Goal: Navigation & Orientation: Understand site structure

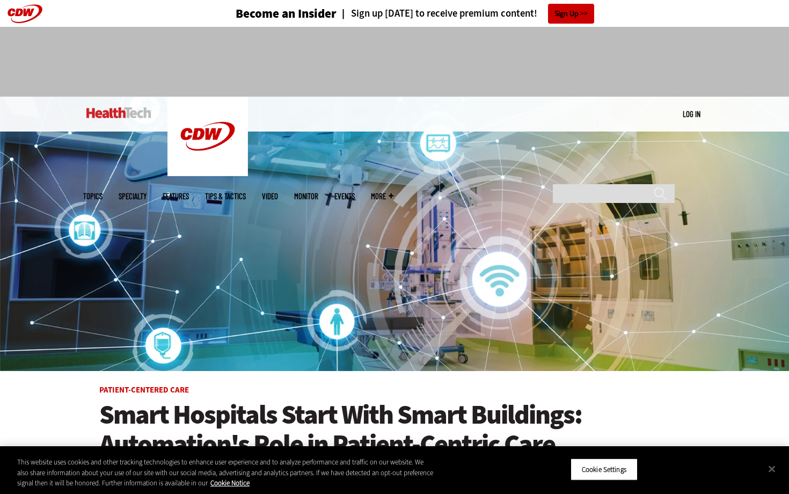
click at [189, 192] on link "Features" at bounding box center [176, 196] width 26 height 8
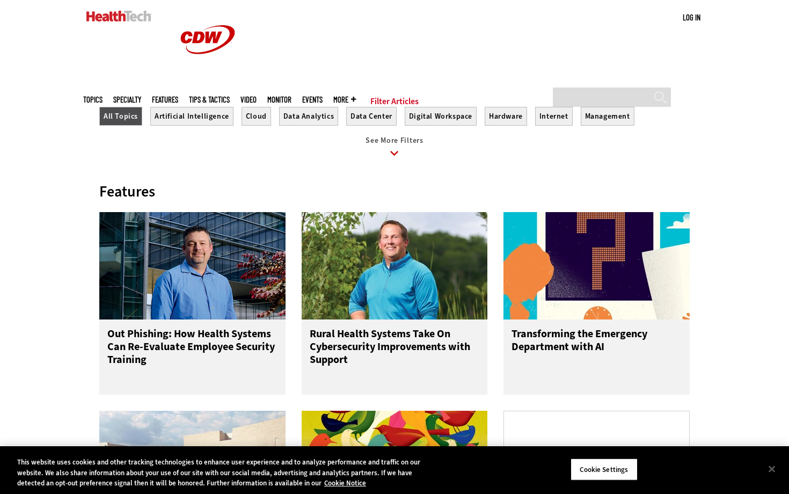
scroll to position [440, 0]
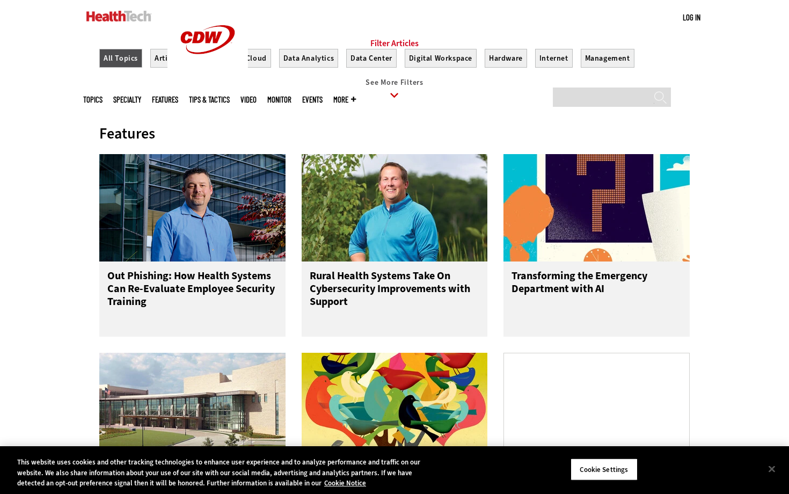
click at [502, 103] on div at bounding box center [394, 94] width 590 height 16
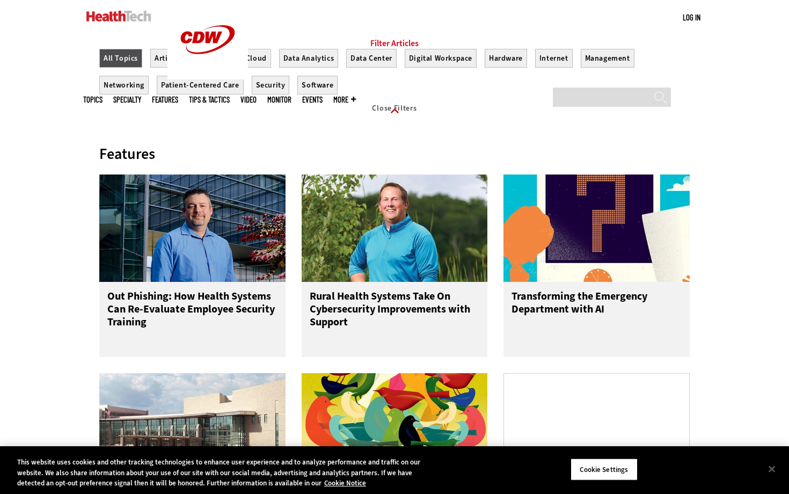
scroll to position [0, 0]
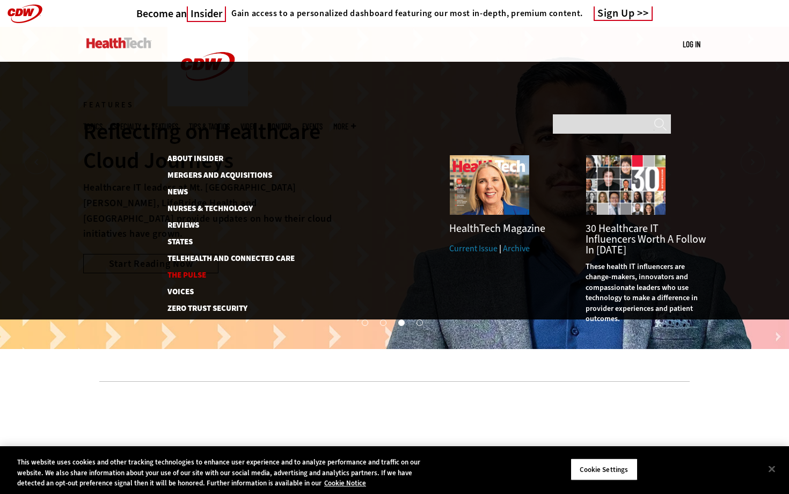
click at [185, 271] on link "The Pulse" at bounding box center [224, 275] width 115 height 8
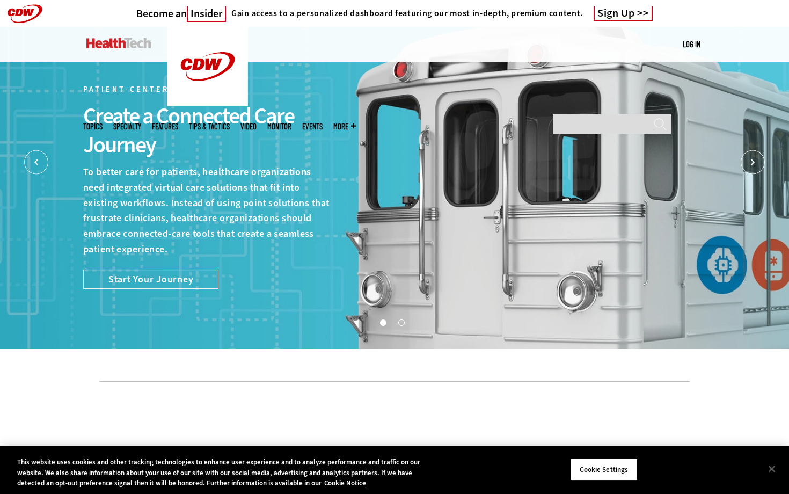
click at [136, 50] on link at bounding box center [118, 43] width 65 height 32
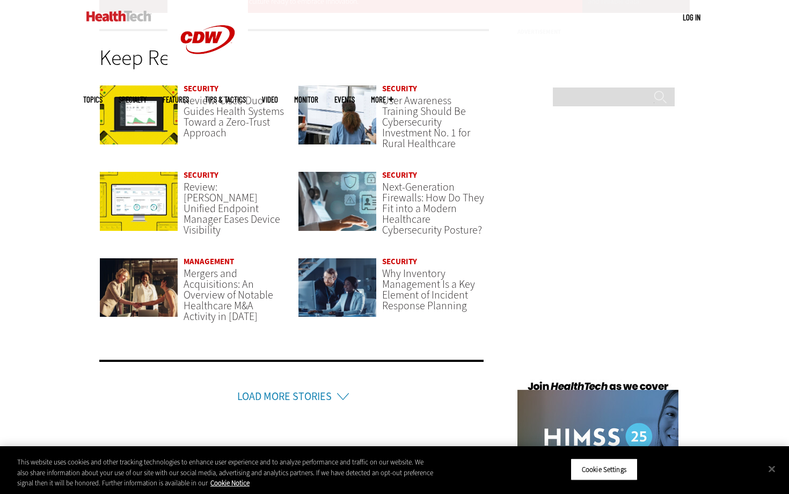
scroll to position [2601, 0]
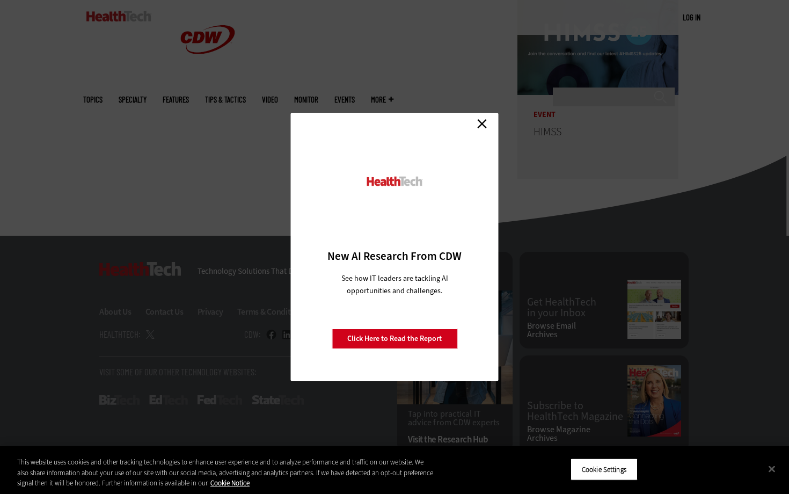
click at [484, 127] on link "Close" at bounding box center [482, 123] width 16 height 16
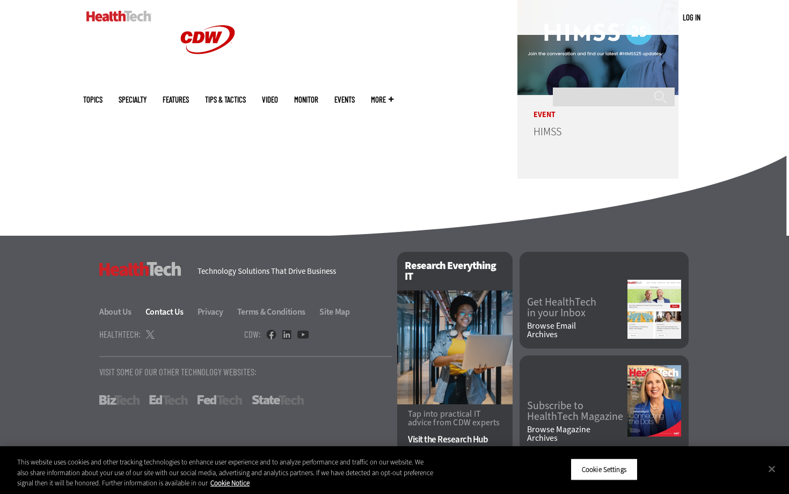
click at [150, 308] on link "Contact Us" at bounding box center [170, 311] width 50 height 11
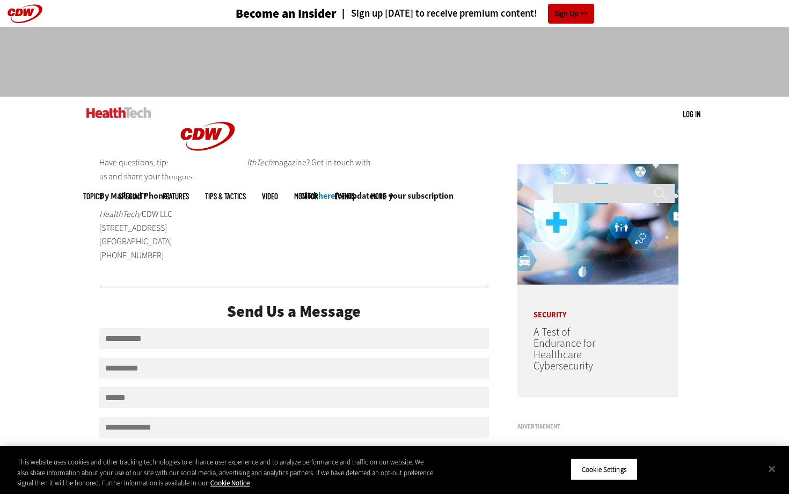
click at [92, 108] on img at bounding box center [118, 112] width 65 height 11
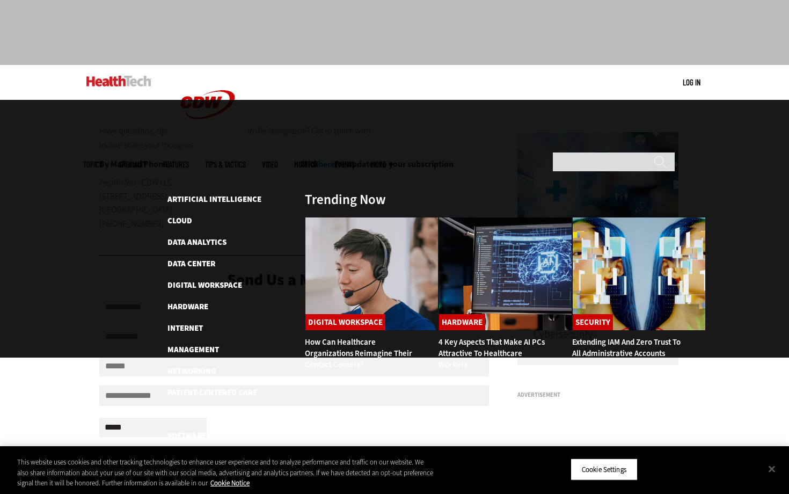
scroll to position [32, 0]
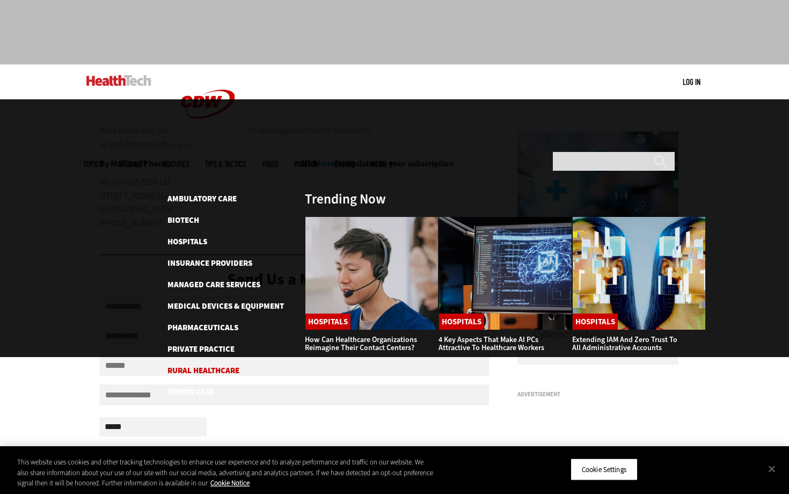
click at [184, 365] on link "Rural Healthcare" at bounding box center [203, 370] width 72 height 11
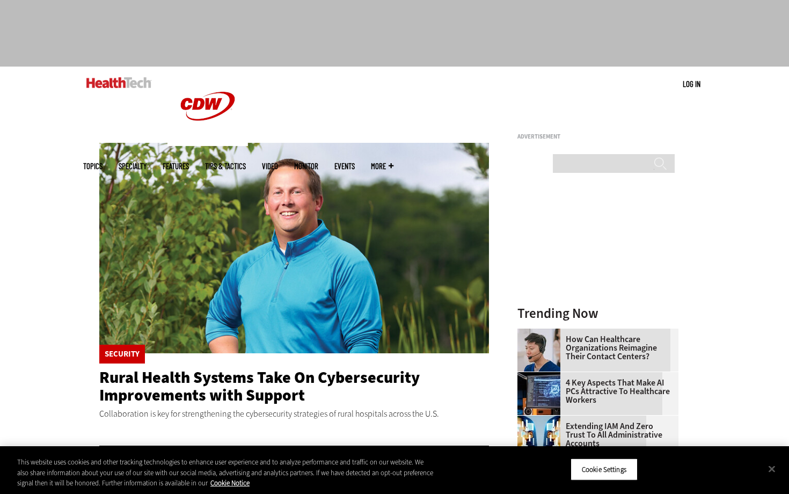
scroll to position [53, 0]
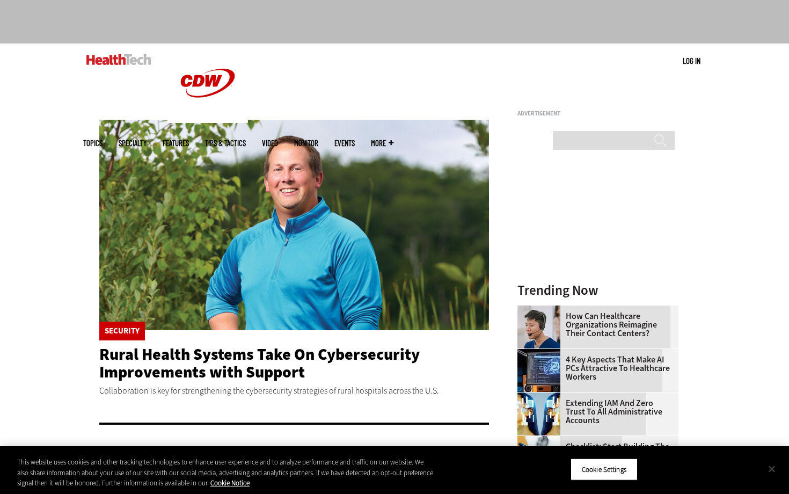
click at [767, 468] on button "Close" at bounding box center [772, 469] width 24 height 24
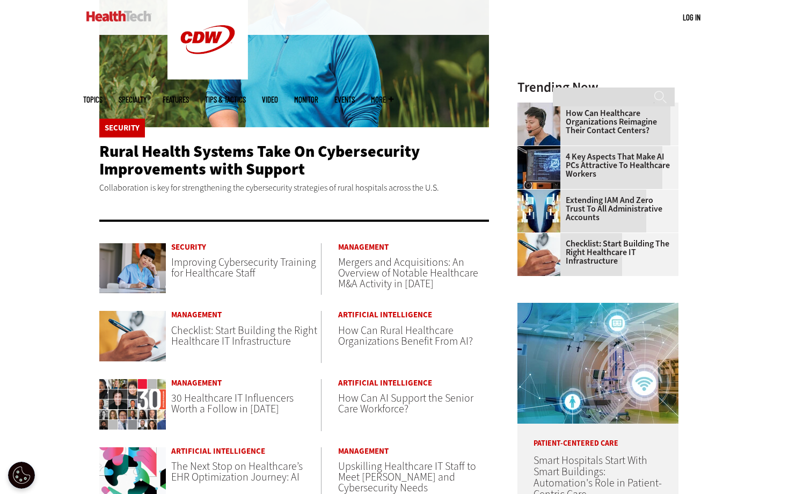
scroll to position [726, 0]
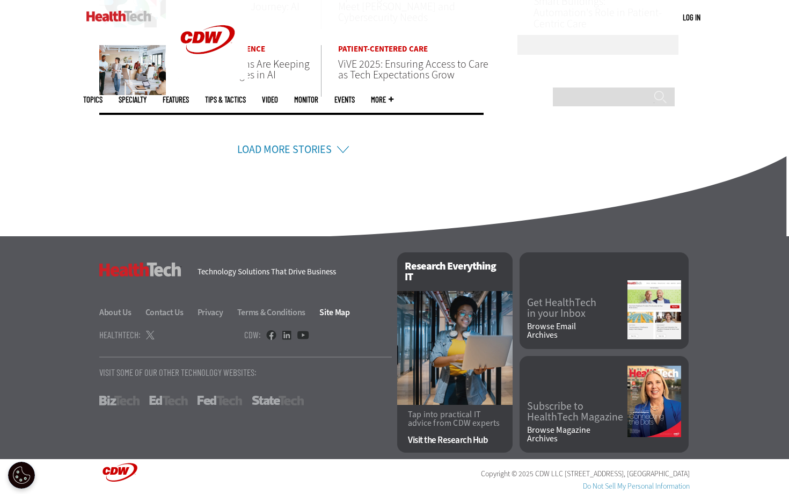
click at [341, 306] on link "Site Map" at bounding box center [334, 311] width 31 height 11
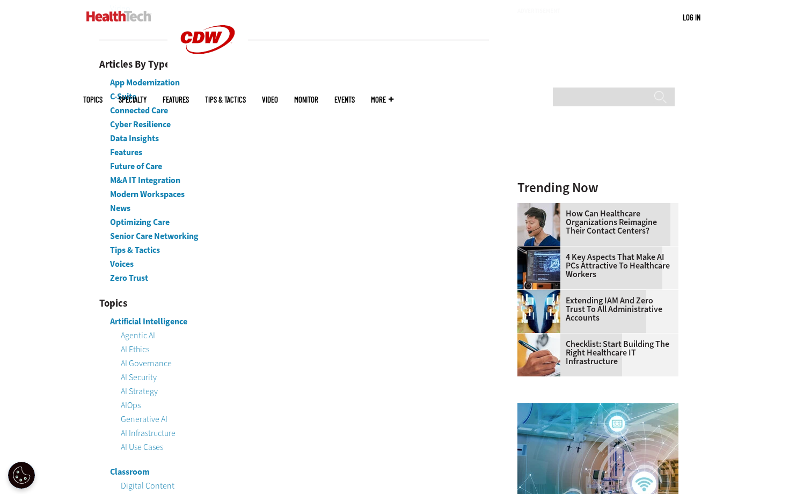
scroll to position [263, 0]
click at [132, 169] on link "Future of Care" at bounding box center [136, 166] width 52 height 11
